Goal: Task Accomplishment & Management: Manage account settings

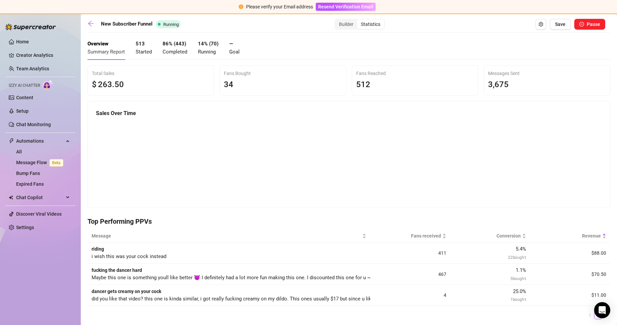
scroll to position [67, 0]
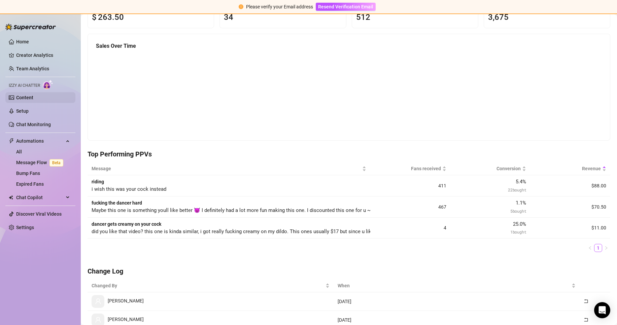
click at [33, 96] on link "Content" at bounding box center [24, 97] width 17 height 5
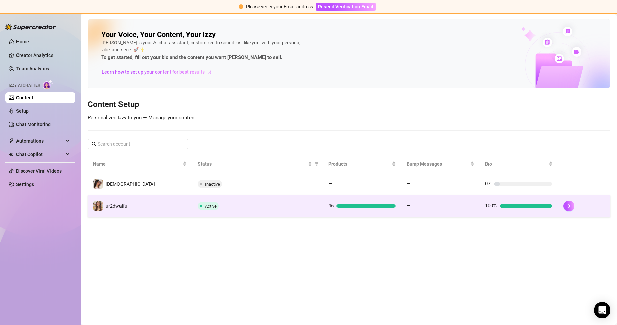
click at [234, 209] on div "Active" at bounding box center [258, 206] width 120 height 8
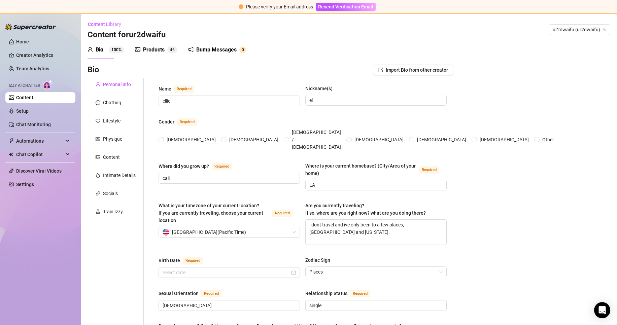
radio input "true"
type input "[DATE]"
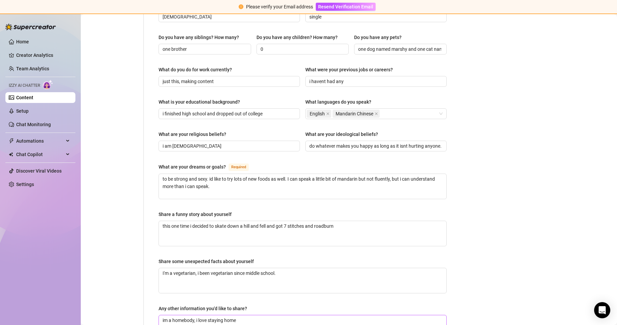
scroll to position [329, 0]
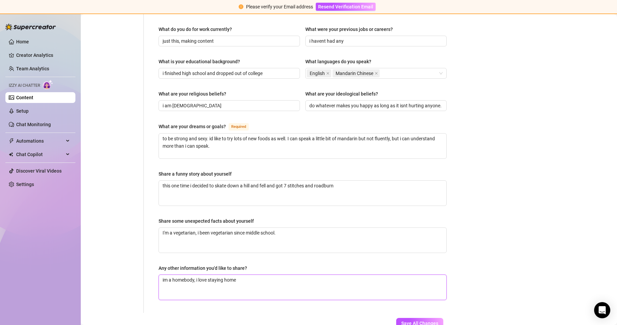
click at [281, 275] on textarea "im a homebody, i love staying home" at bounding box center [303, 287] width 288 height 25
type textarea "im a homebody, i love staying home."
type textarea "im a homebody, i love staying home. I"
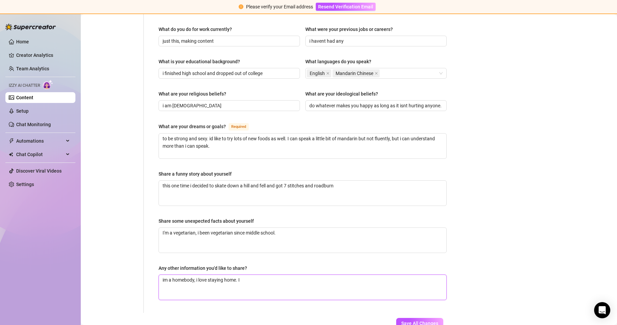
type textarea "im a homebody, i love staying home. I"
type textarea "im a homebody, i love staying home. I d"
type textarea "im a homebody, i love staying home. I do"
type textarea "im a homebody, i love staying home. I don"
type textarea "im a homebody, i love staying home. I dont"
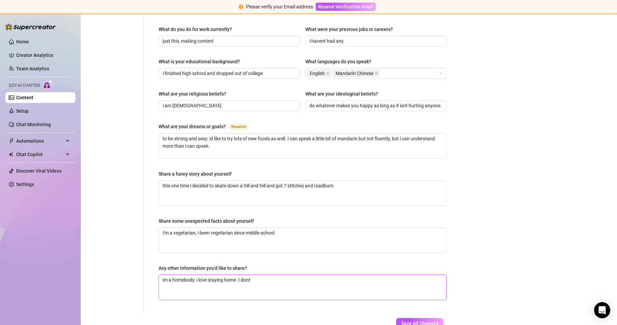
type textarea "im a homebody, i love staying home. I dont"
type textarea "im a homebody, i love staying home. I dont d"
type textarea "im a homebody, i love staying home. I dont do"
type textarea "im a homebody, i love staying home. I dont do a"
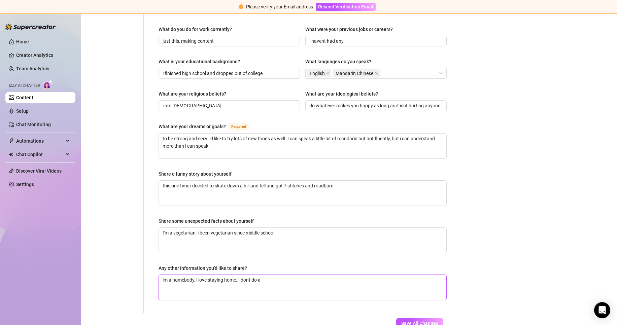
type textarea "im a homebody, i love staying home. I dont do an"
type textarea "im a homebody, i love staying home. I dont do any"
type textarea "im a homebody, i love staying home. I dont do any i"
type textarea "im a homebody, i love staying home. I dont do any in"
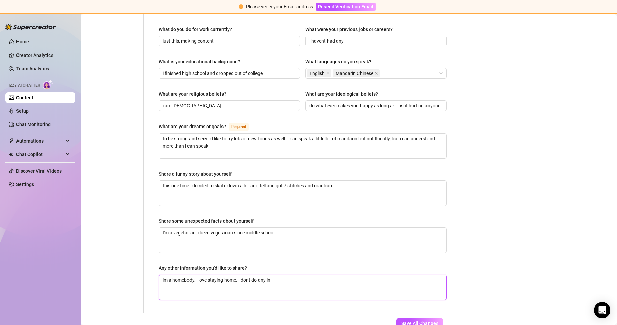
type textarea "im a homebody, i love staying home. I dont do any in"
type textarea "im a homebody, i love staying home. I dont do any in p"
type textarea "im a homebody, i love staying home. I dont do any in pe"
type textarea "im a homebody, i love staying home. I dont do any in per"
type textarea "im a homebody, i love staying home. I dont do any in pers"
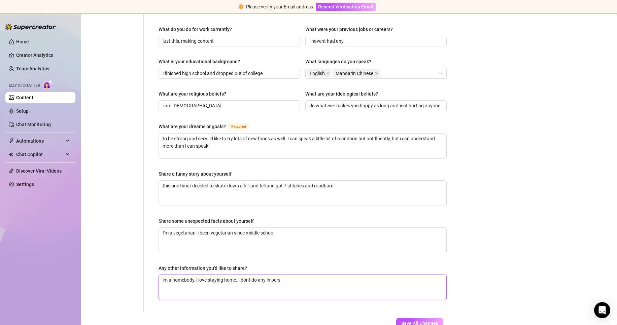
type textarea "im a homebody, i love staying home. I dont do any in perso"
type textarea "im a homebody, i love staying home. I dont do any in person"
type textarea "im a homebody, i love staying home. I dont do any in person m"
type textarea "im a homebody, i love staying home. I dont do any in person me"
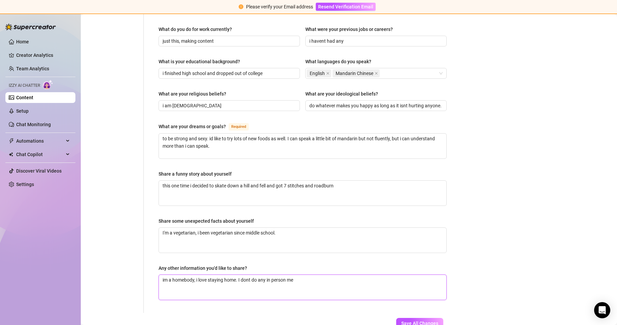
type textarea "im a homebody, i love staying home. I dont do any in person mee"
type textarea "im a homebody, i love staying home. I dont do any in person me"
type textarea "im a homebody, i love staying home. I dont do any in person m"
type textarea "im a homebody, i love staying home. I dont do any in person"
type textarea "im a homebody, i love staying home. I dont do any in person s"
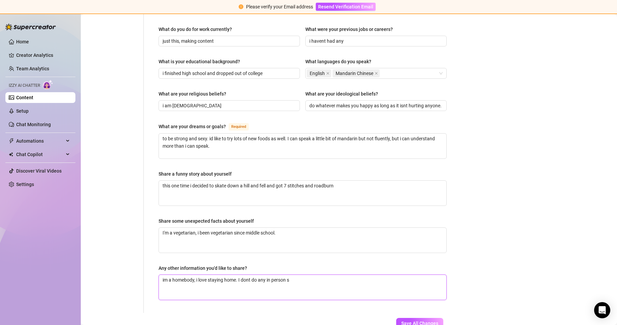
type textarea "im a homebody, i love staying home. I dont do any in person st"
type textarea "im a homebody, i love staying home. I dont do any in person stu"
type textarea "im a homebody, i love staying home. I dont do any in person stuf"
type textarea "im a homebody, i love staying home. I dont do any in person stuff"
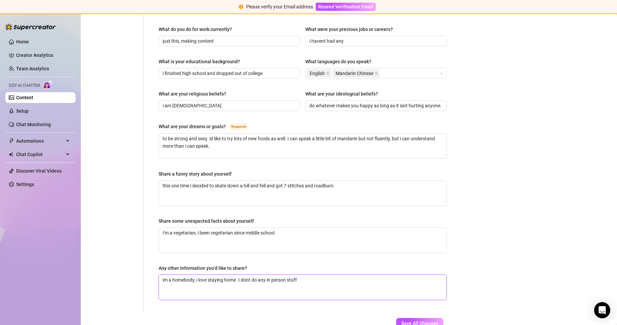
type textarea "im a homebody, i love staying home. I dont do any in person stuff o"
type textarea "im a homebody, i love staying home. I dont do any in person stuff or"
type textarea "im a homebody, i love staying home. I dont do any in person stuff or v"
type textarea "im a homebody, i love staying home. I dont do any in person stuff or vi"
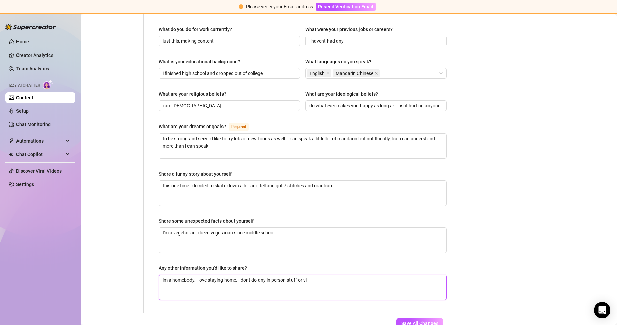
type textarea "im a homebody, i love staying home. I dont do any in person stuff or vid"
type textarea "im a homebody, i love staying home. I dont do any in person stuff or vide"
type textarea "im a homebody, i love staying home. I dont do any in person stuff or video"
type textarea "im a homebody, i love staying home. I dont do any in person stuff or video c"
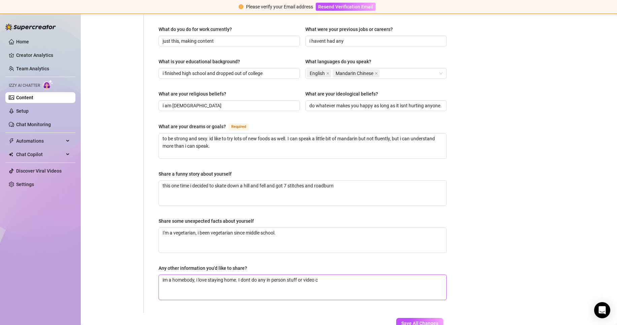
type textarea "im a homebody, i love staying home. I dont do any in person stuff or video ca"
type textarea "im a homebody, i love staying home. I dont do any in person stuff or video cal"
type textarea "im a homebody, i love staying home. I dont do any in person stuff or video call"
type textarea "im a homebody, i love staying home. I dont do any in person stuff or video calls"
type textarea "im a homebody, i love staying home. I dont do any in person stuff or video call…"
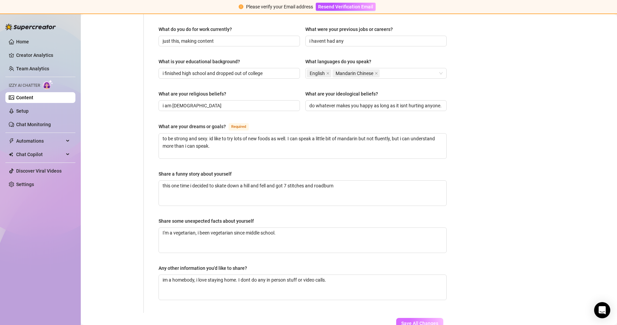
click at [418, 321] on span "Save All Changes" at bounding box center [419, 323] width 37 height 5
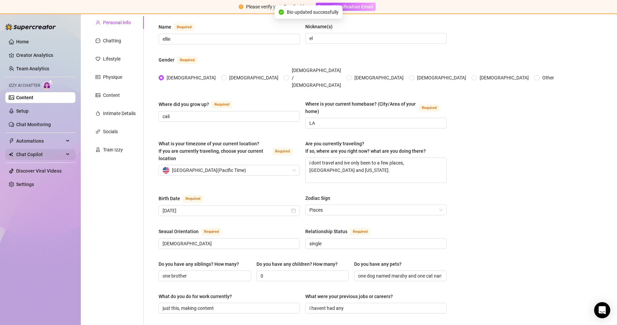
scroll to position [26, 0]
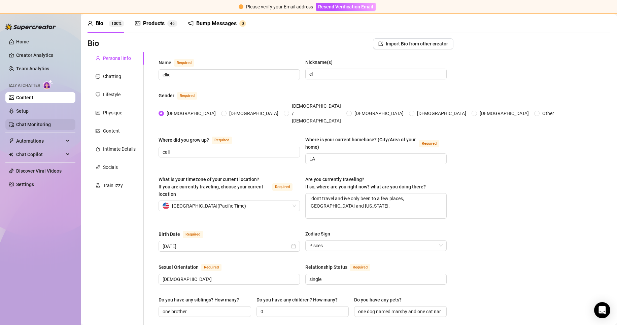
click at [51, 124] on link "Chat Monitoring" at bounding box center [33, 124] width 35 height 5
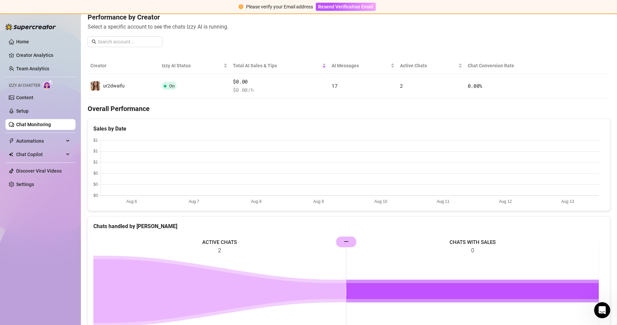
scroll to position [30, 0]
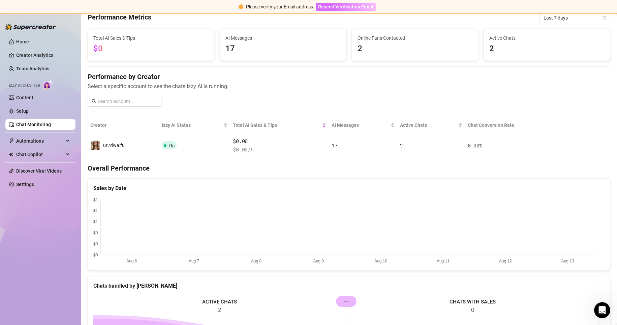
click at [331, 8] on span "Resend Verification Email" at bounding box center [345, 6] width 55 height 5
